Goal: Find specific page/section

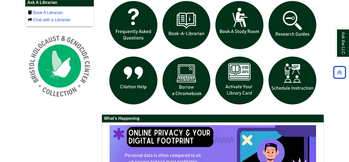
scroll to position [364, 0]
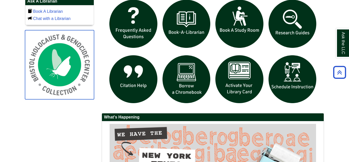
click at [79, 91] on img at bounding box center [59, 64] width 69 height 69
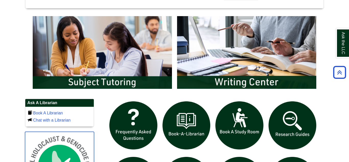
scroll to position [262, 0]
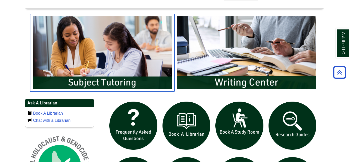
click at [105, 68] on img "slideshow" at bounding box center [102, 53] width 144 height 78
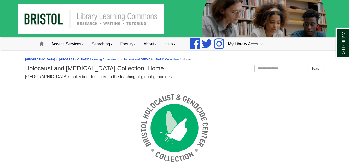
scroll to position [19, 299]
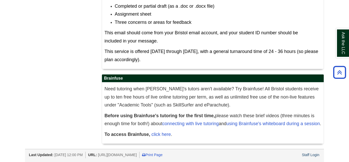
scroll to position [3138, 0]
click at [157, 134] on link "click here" at bounding box center [161, 134] width 19 height 5
